Goal: Find specific page/section

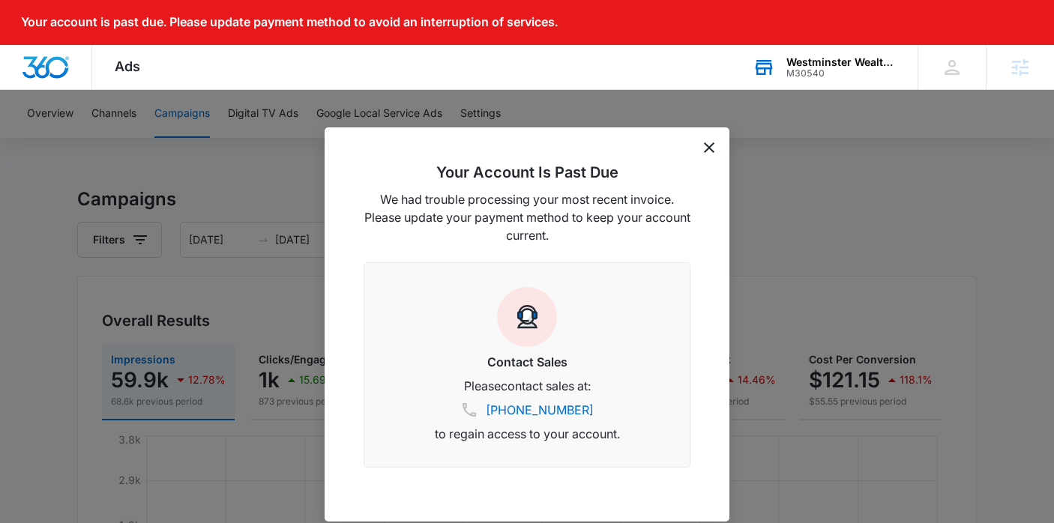
click at [831, 71] on div "M30540" at bounding box center [841, 73] width 109 height 10
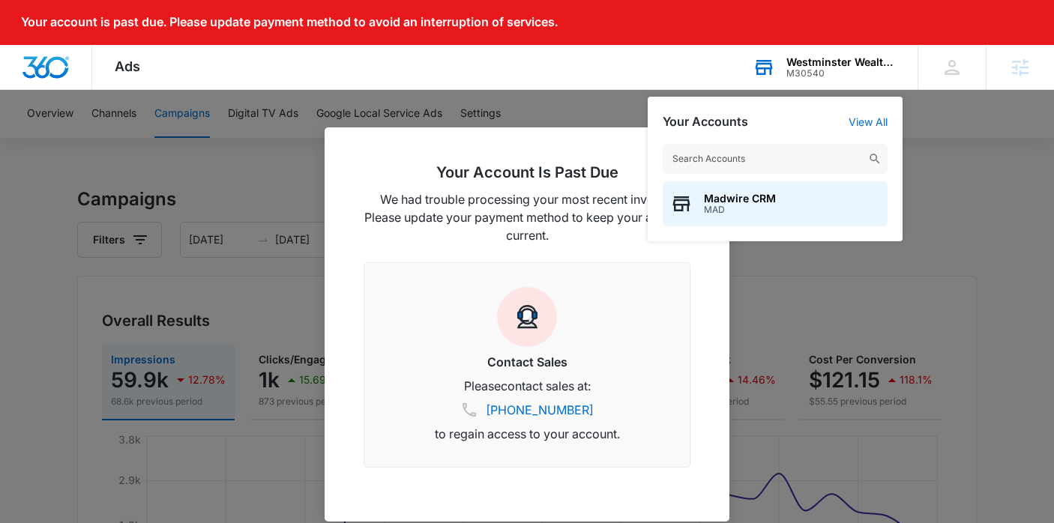
drag, startPoint x: 704, startPoint y: 158, endPoint x: 732, endPoint y: 164, distance: 28.4
click at [715, 154] on input "text" at bounding box center [775, 159] width 225 height 30
type input "Mai Dentistry"
click at [730, 205] on span "M174598" at bounding box center [738, 210] width 69 height 10
